Goal: Check status

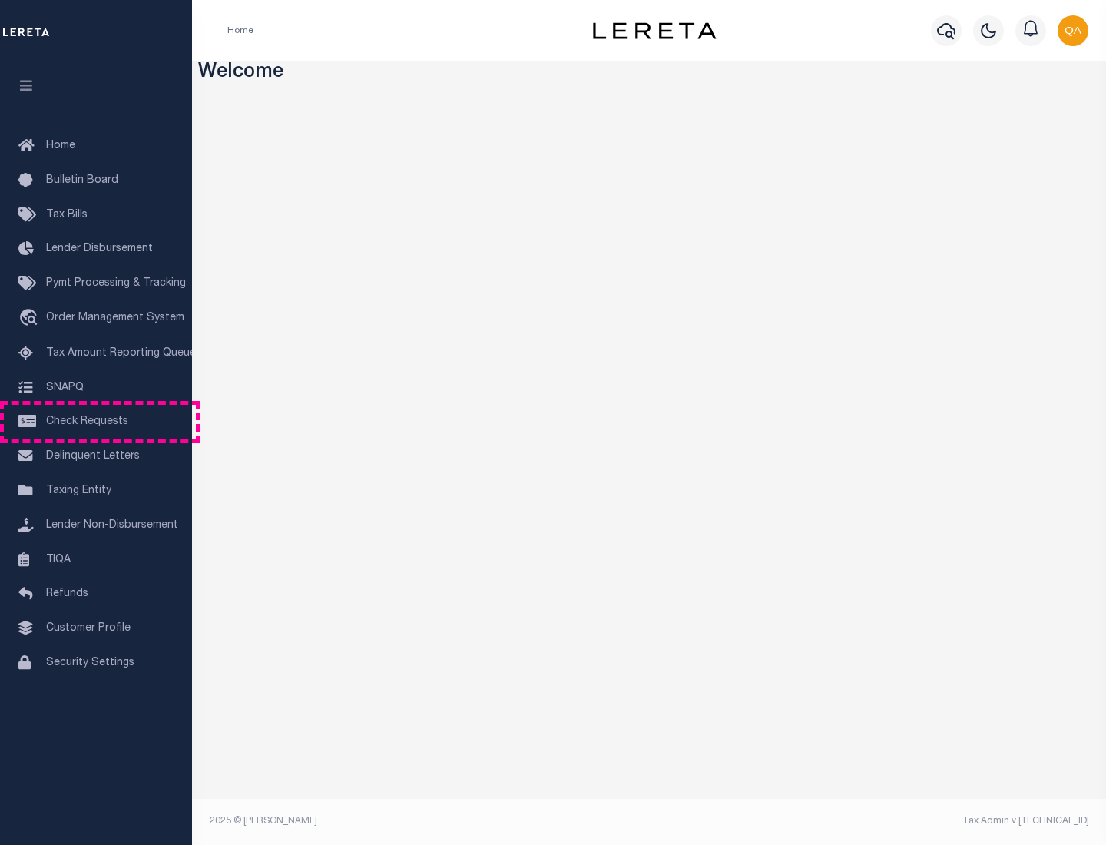
click at [96, 422] on span "Check Requests" at bounding box center [87, 421] width 82 height 11
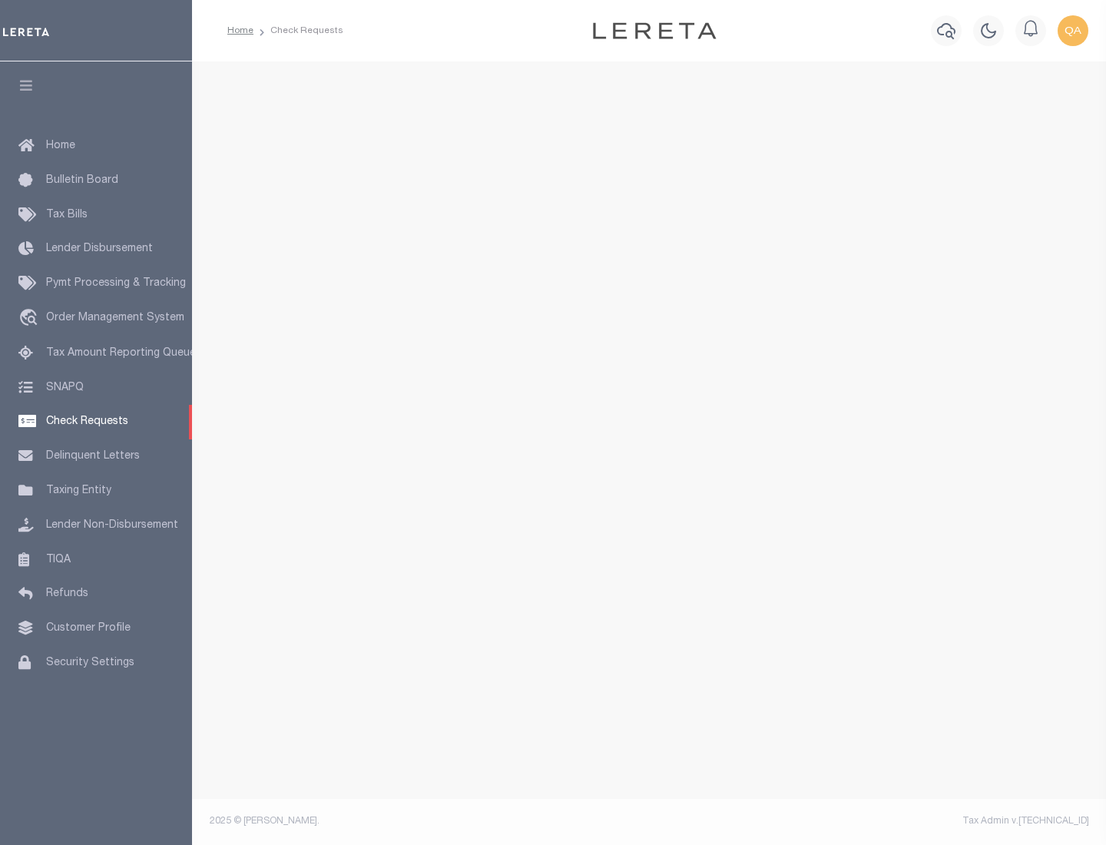
select select "50"
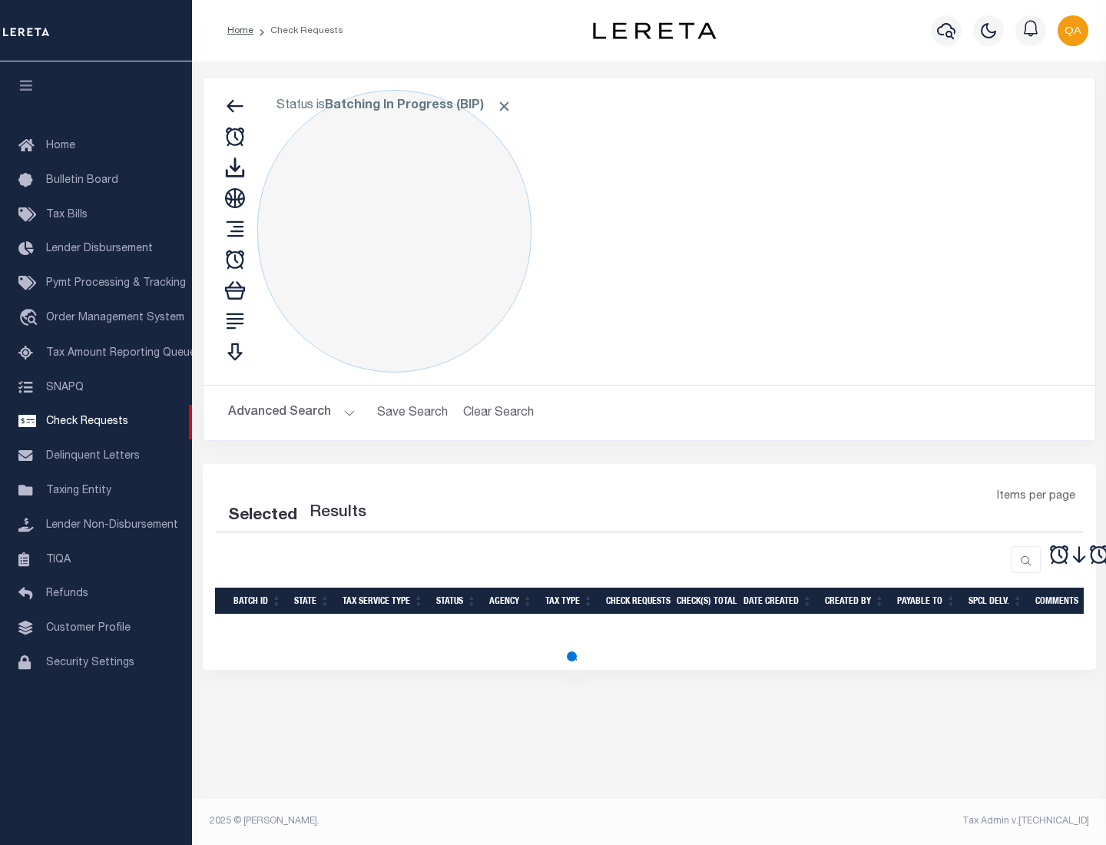
select select "50"
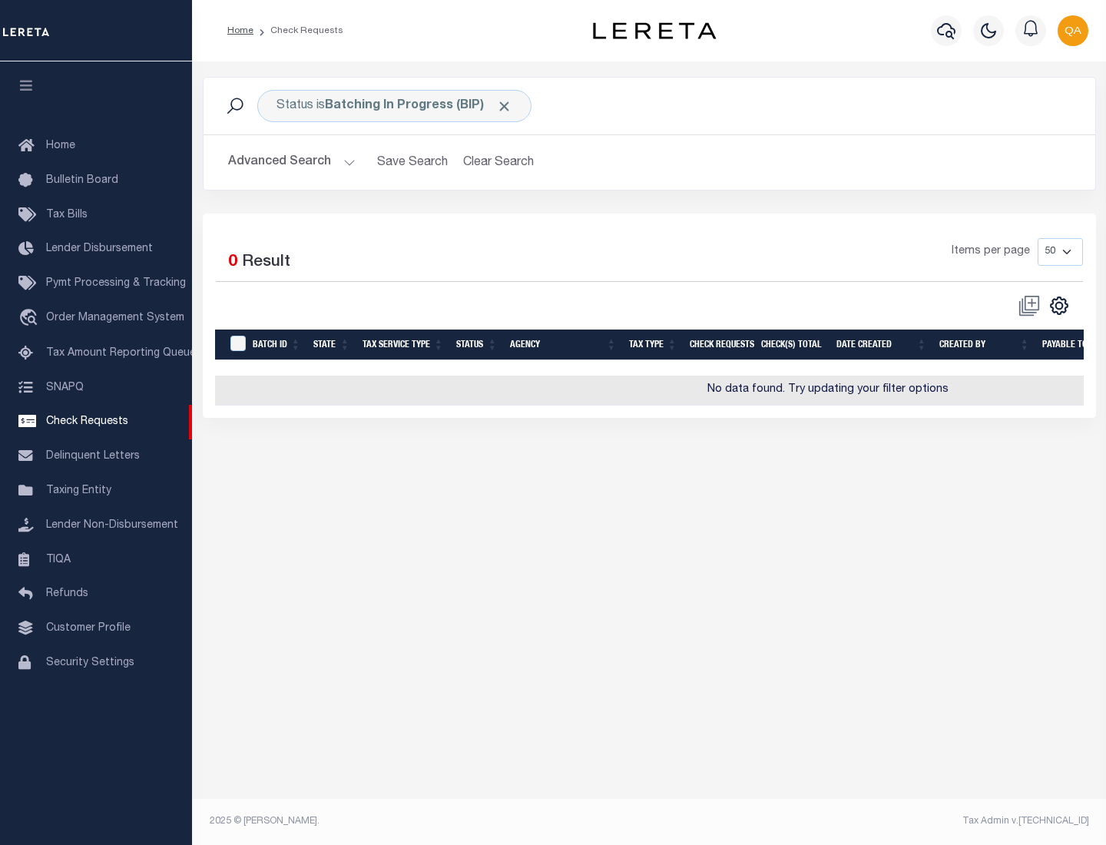
click at [505, 106] on span "Click to Remove" at bounding box center [504, 106] width 16 height 16
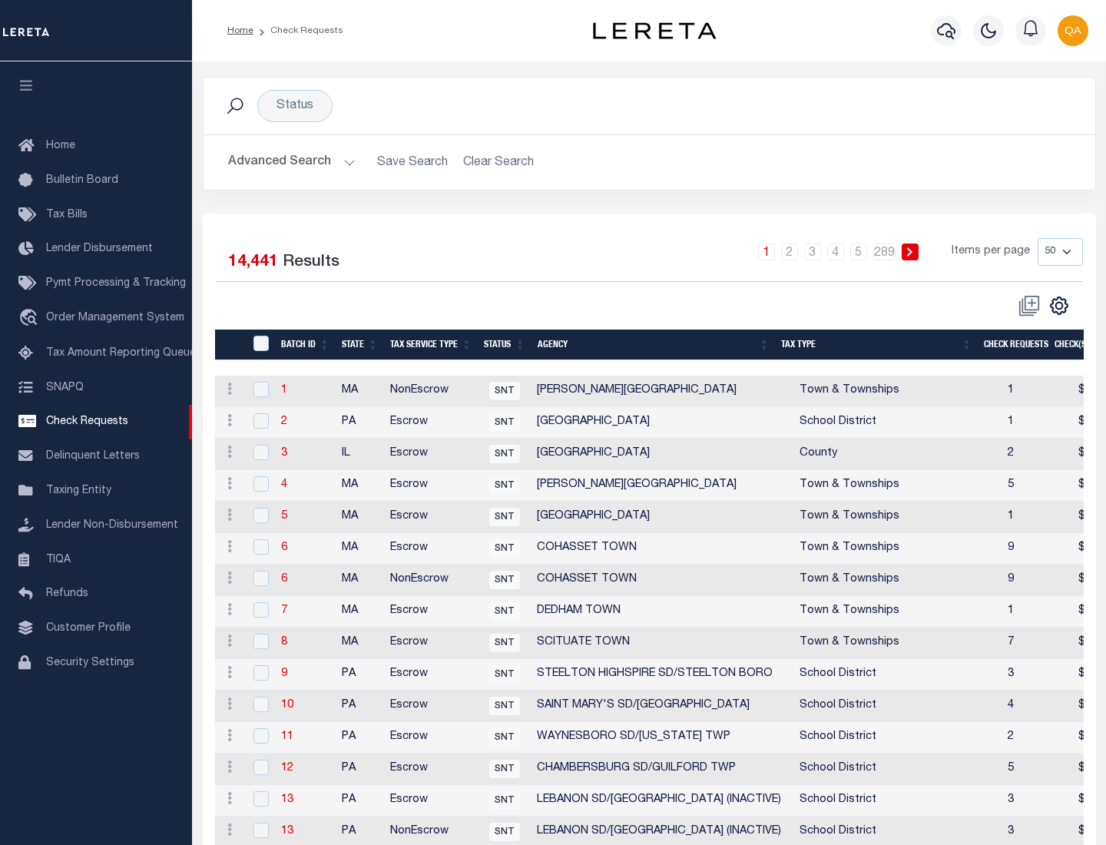
scroll to position [741, 0]
